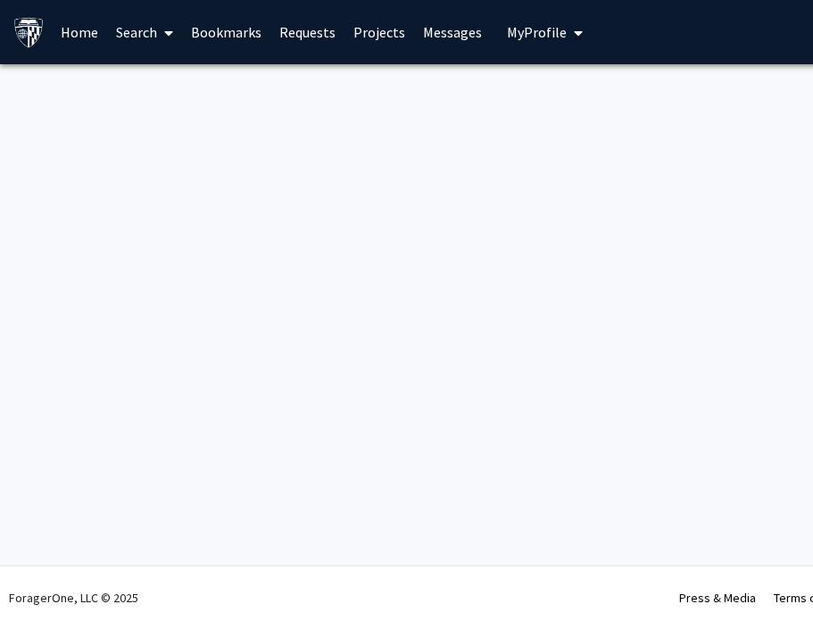
click at [72, 33] on link "Home" at bounding box center [79, 32] width 55 height 62
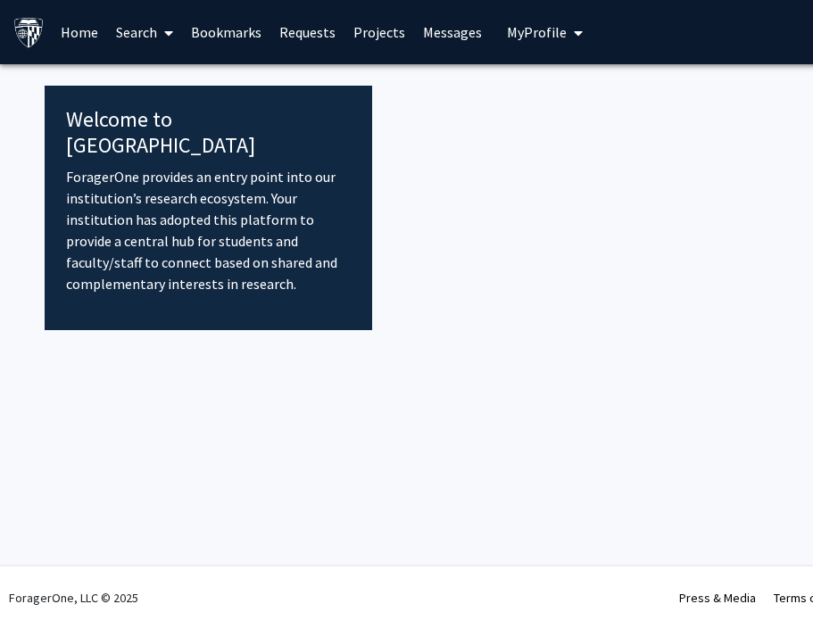
click at [115, 166] on p "ForagerOne provides an entry point into our institution’s research ecosystem. Y…" at bounding box center [208, 230] width 285 height 128
click at [68, 27] on link "Home" at bounding box center [79, 32] width 55 height 62
click at [136, 39] on link "Search" at bounding box center [144, 32] width 75 height 62
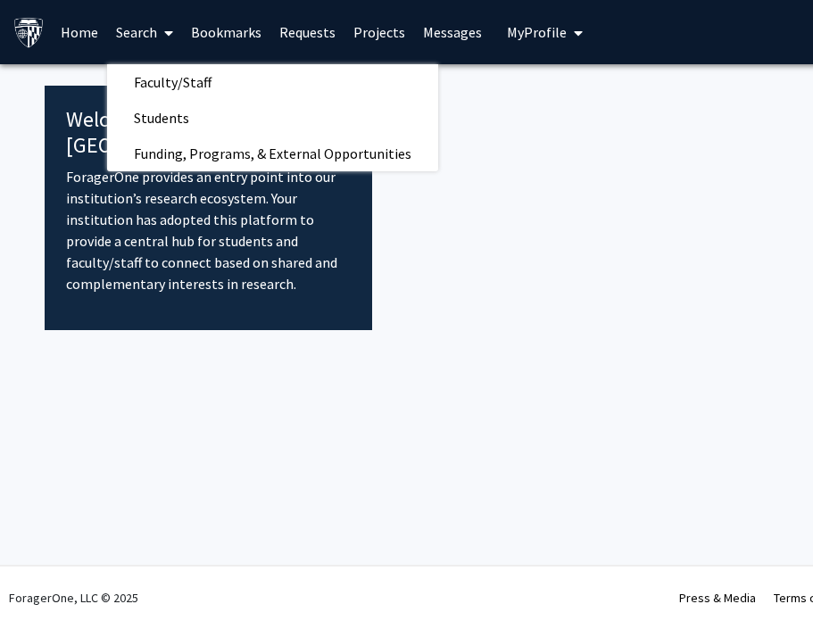
click at [238, 37] on link "Bookmarks" at bounding box center [226, 32] width 88 height 62
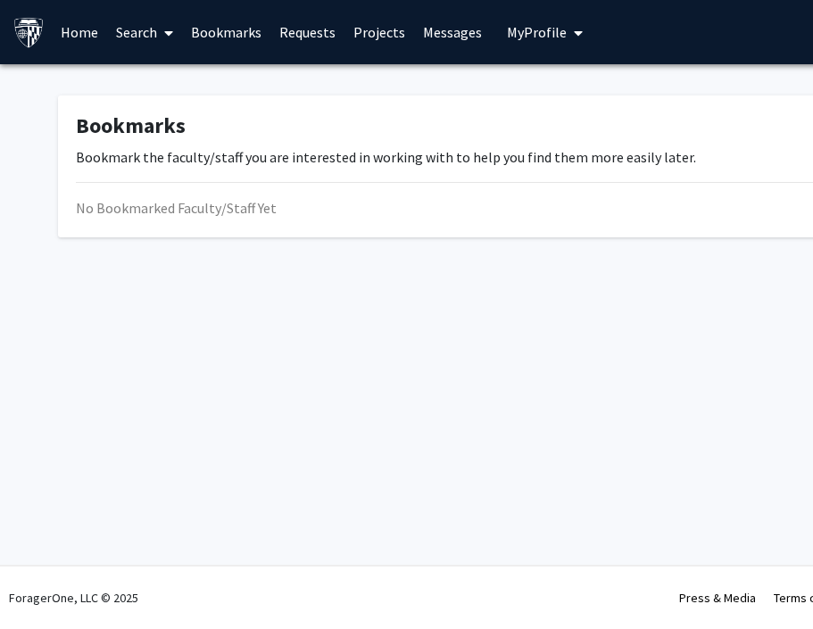
click at [310, 37] on link "Requests" at bounding box center [307, 32] width 74 height 62
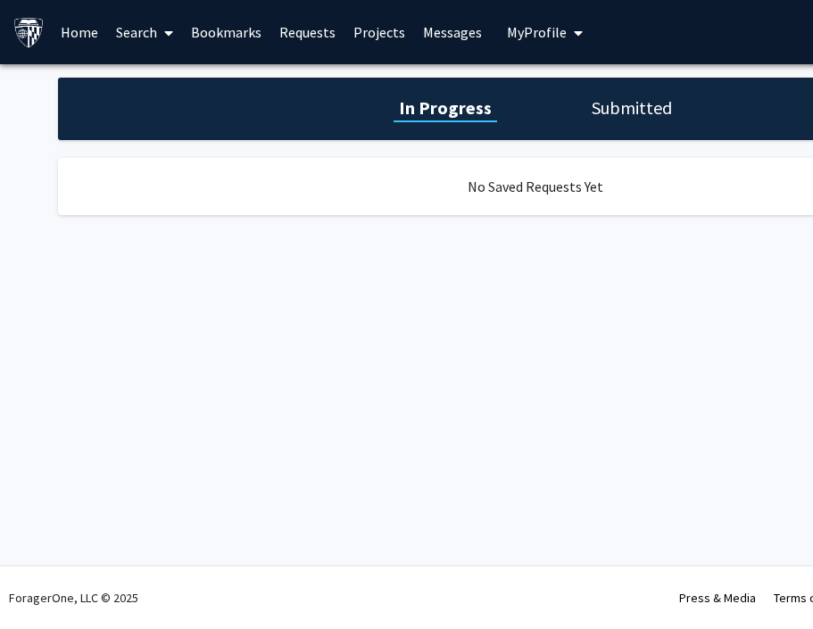
click at [376, 37] on link "Projects" at bounding box center [379, 32] width 70 height 62
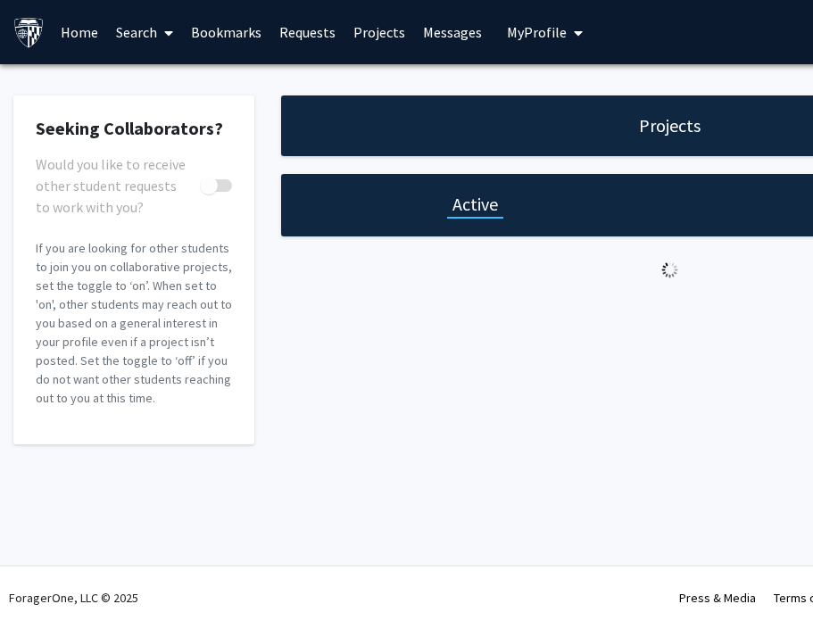
click at [66, 29] on link "Home" at bounding box center [79, 32] width 55 height 62
